Goal: Find contact information: Find contact information

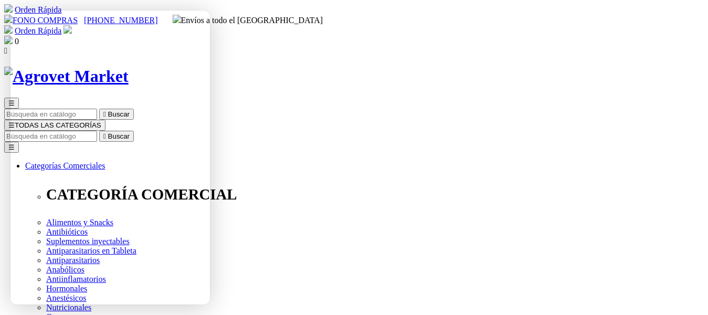
click at [61, 26] on link "Orden Rápida" at bounding box center [38, 30] width 47 height 9
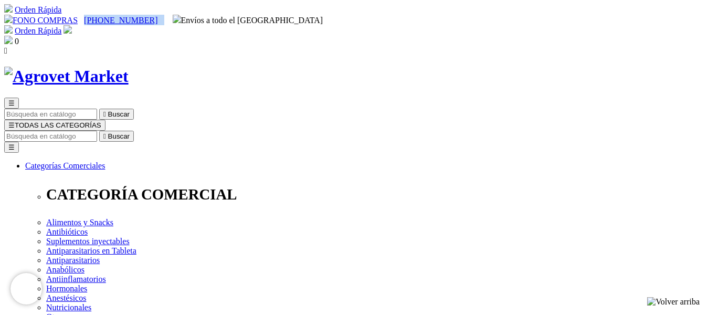
drag, startPoint x: 178, startPoint y: 12, endPoint x: 129, endPoint y: 10, distance: 49.4
click at [129, 15] on div "FONO COMPRAS [PHONE_NUMBER] Envíos a todo el [GEOGRAPHIC_DATA]" at bounding box center [354, 20] width 700 height 10
copy div "[PHONE_NUMBER]"
